Goal: Navigation & Orientation: Find specific page/section

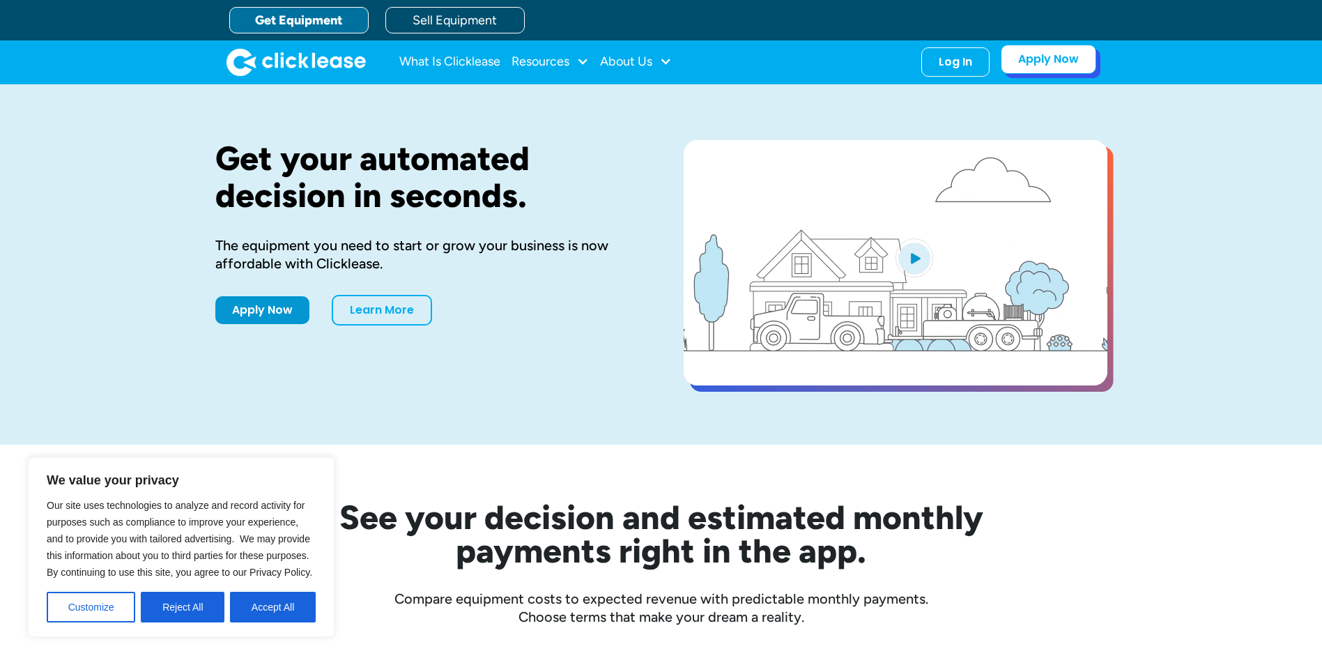
click at [1060, 63] on link "Apply Now" at bounding box center [1048, 59] width 95 height 29
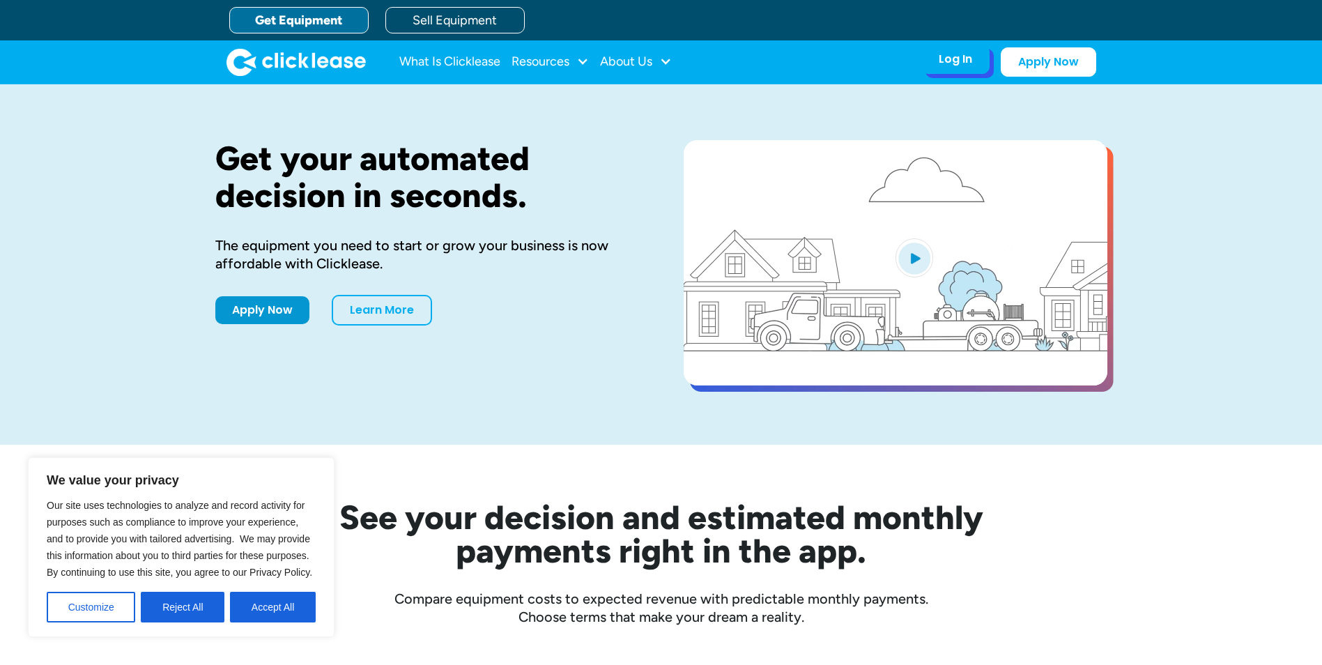
click at [949, 59] on div "Log In" at bounding box center [955, 59] width 33 height 14
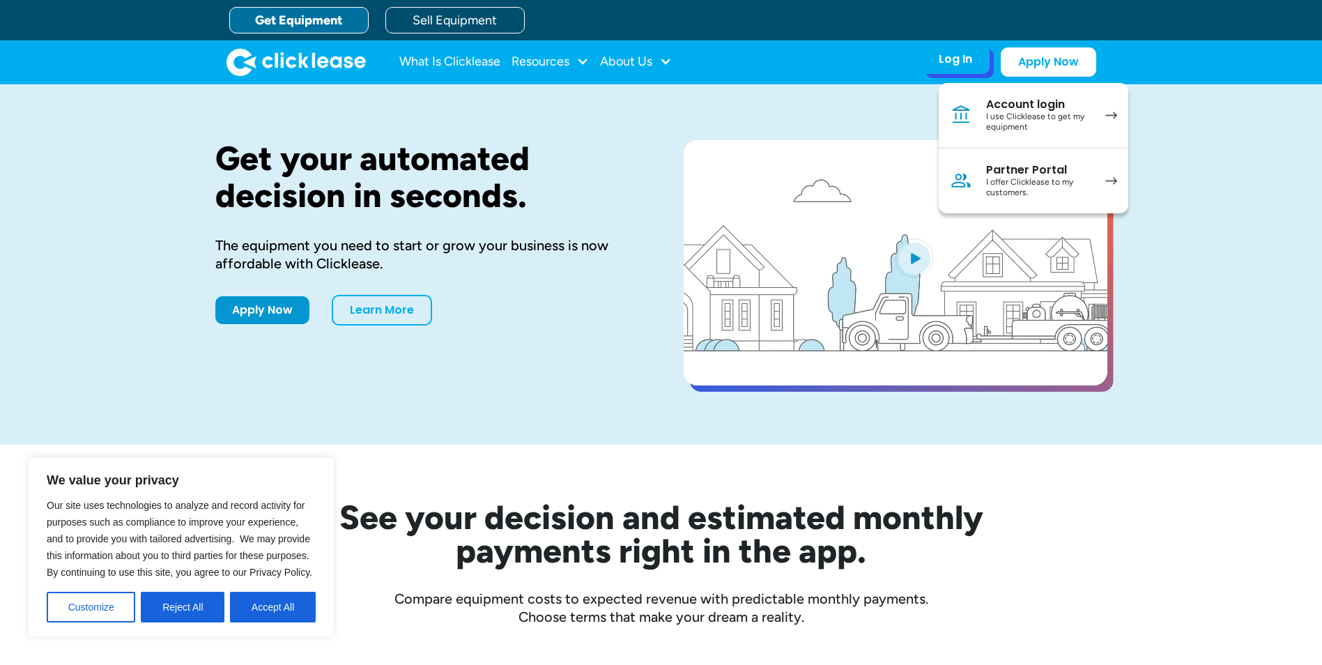
click at [1035, 185] on div "I offer Clicklease to my customers." at bounding box center [1038, 188] width 105 height 22
